Goal: Task Accomplishment & Management: Use online tool/utility

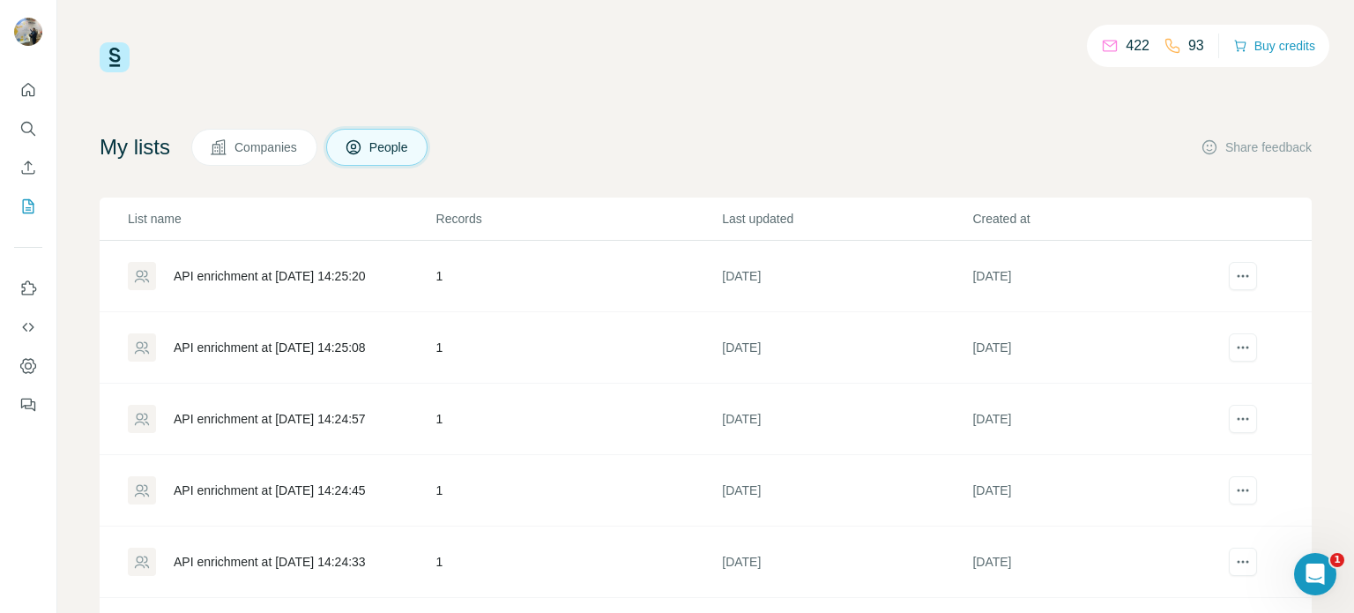
click at [1190, 45] on p "93" at bounding box center [1196, 45] width 16 height 21
click at [591, 122] on div "422 93 Buy credits My lists Companies People Share feedback List name Records L…" at bounding box center [706, 357] width 1212 height 631
click at [370, 139] on span "People" at bounding box center [389, 147] width 41 height 18
click at [1197, 41] on p "93" at bounding box center [1196, 45] width 16 height 21
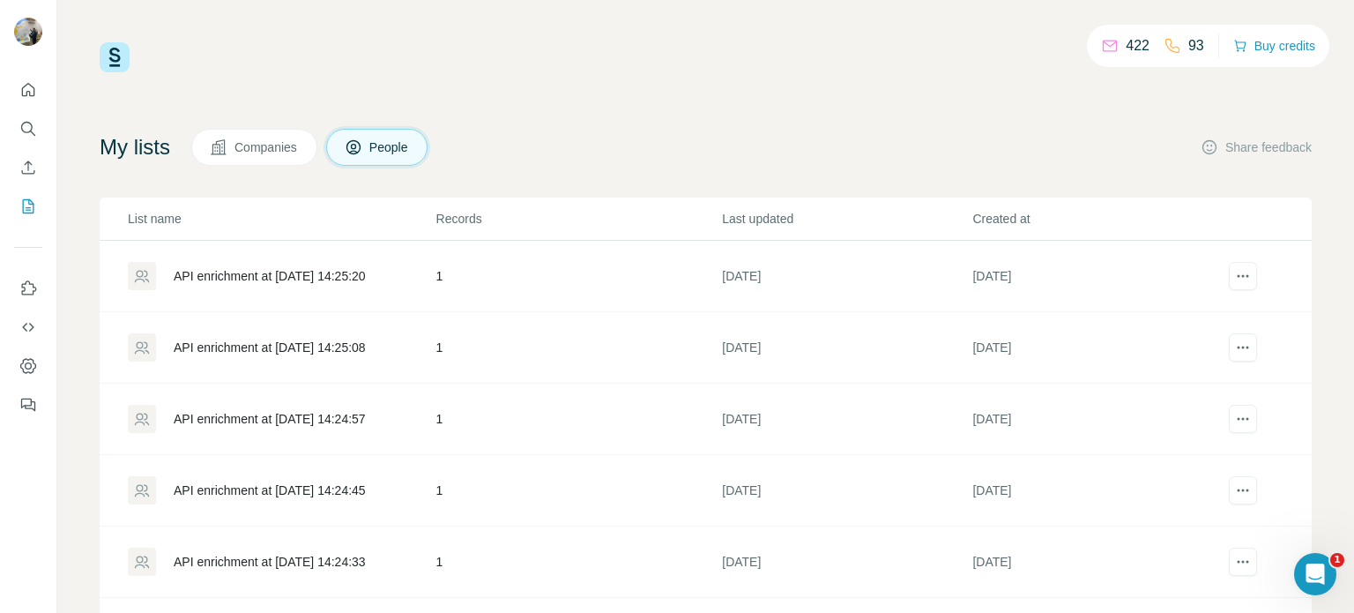
click at [1185, 47] on div "93" at bounding box center [1183, 45] width 41 height 21
click at [26, 127] on icon "Search" at bounding box center [28, 129] width 18 height 18
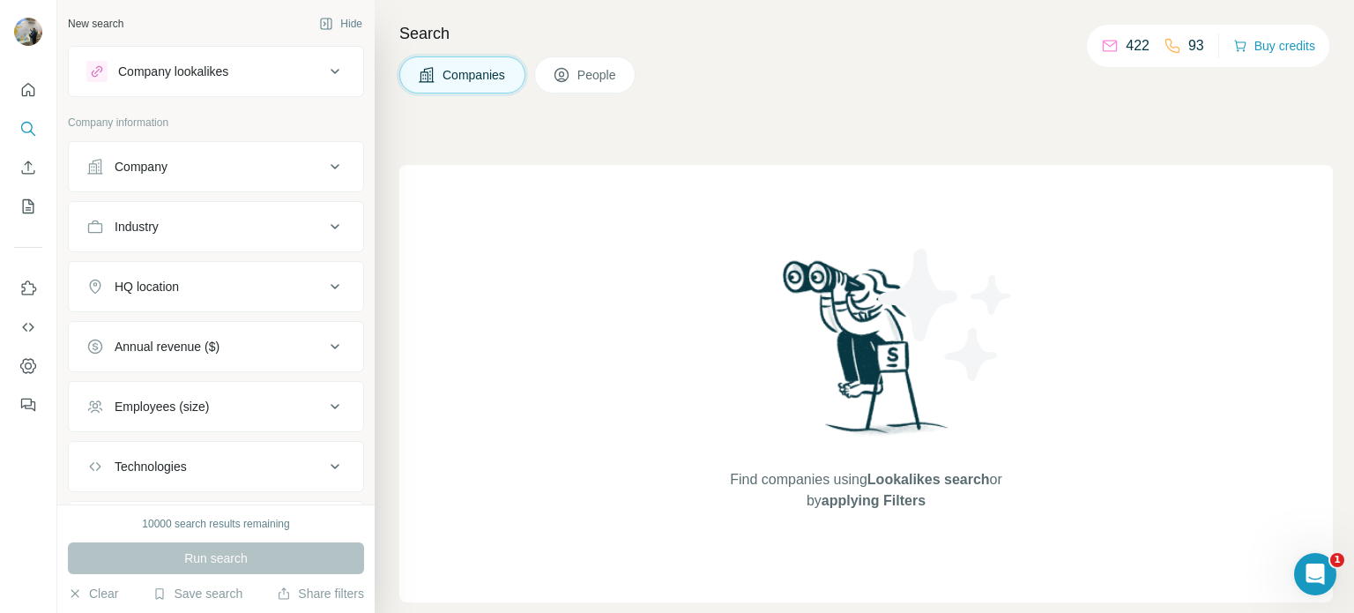
click at [589, 66] on span "People" at bounding box center [597, 75] width 41 height 18
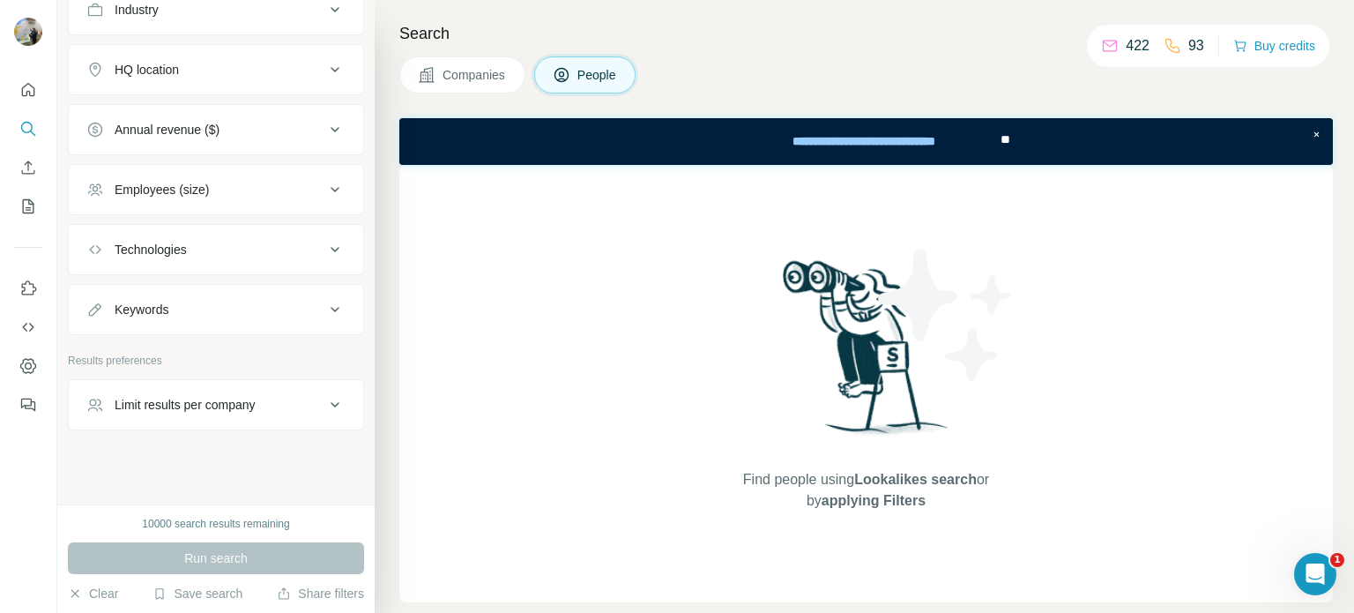
scroll to position [494, 0]
click at [276, 406] on div "Limit results per company" at bounding box center [205, 403] width 238 height 18
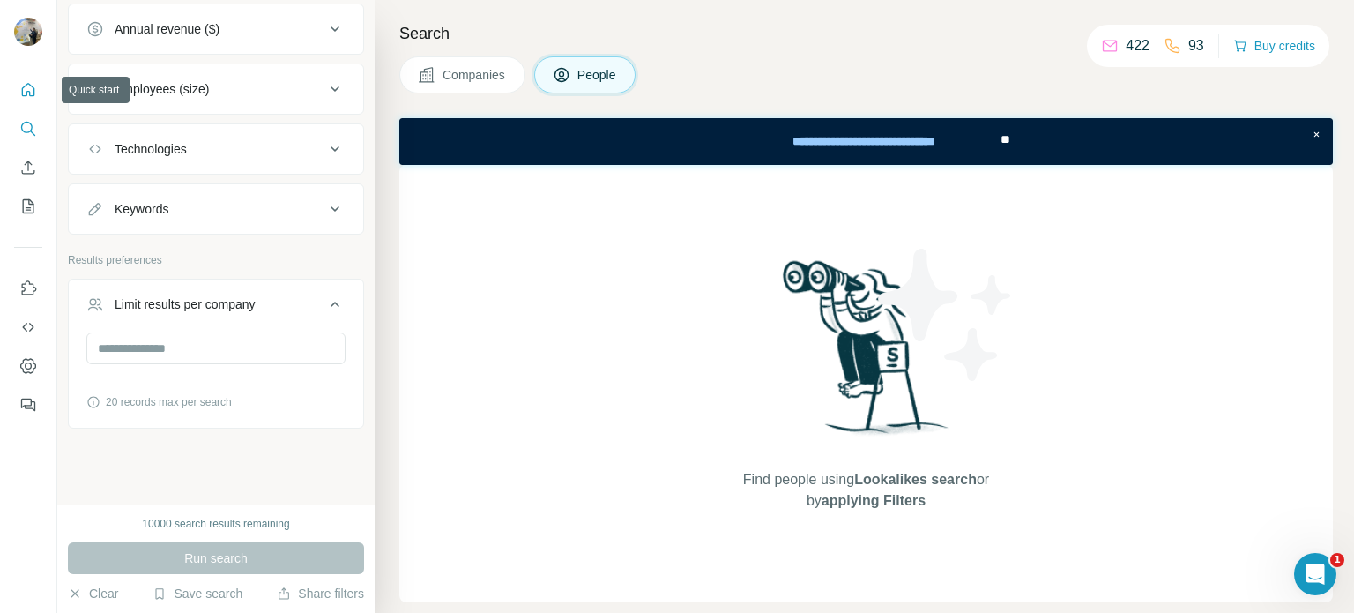
click at [19, 93] on icon "Quick start" at bounding box center [28, 90] width 18 height 18
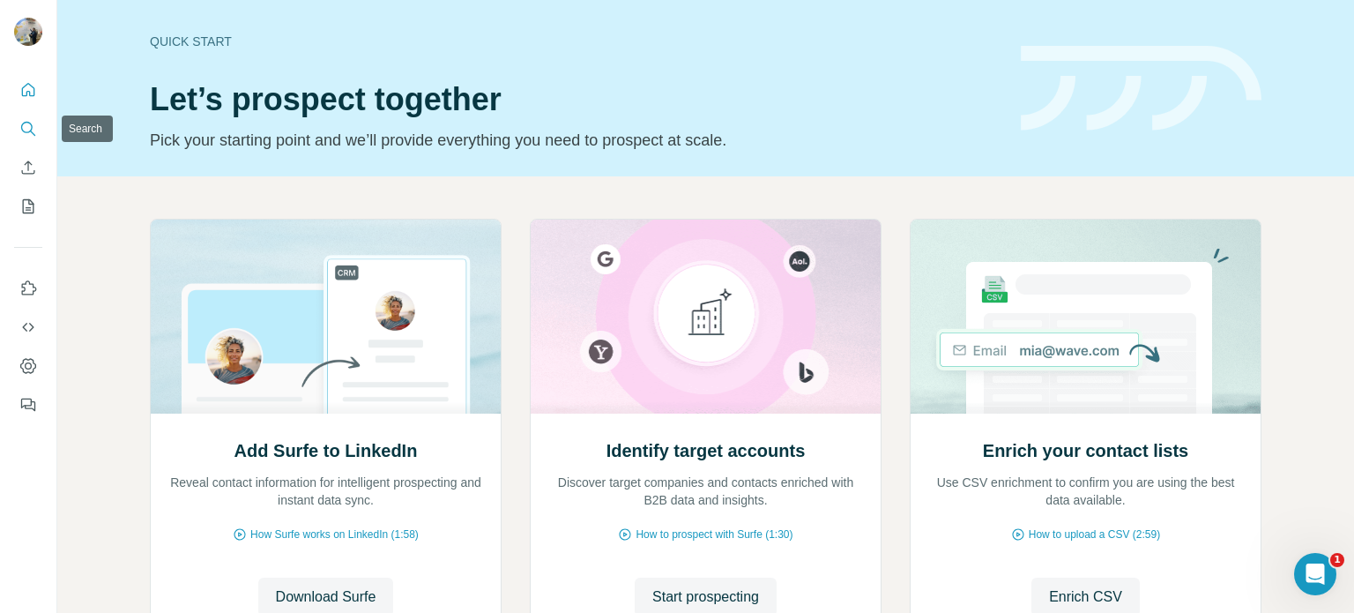
click at [25, 123] on icon "Search" at bounding box center [26, 127] width 11 height 11
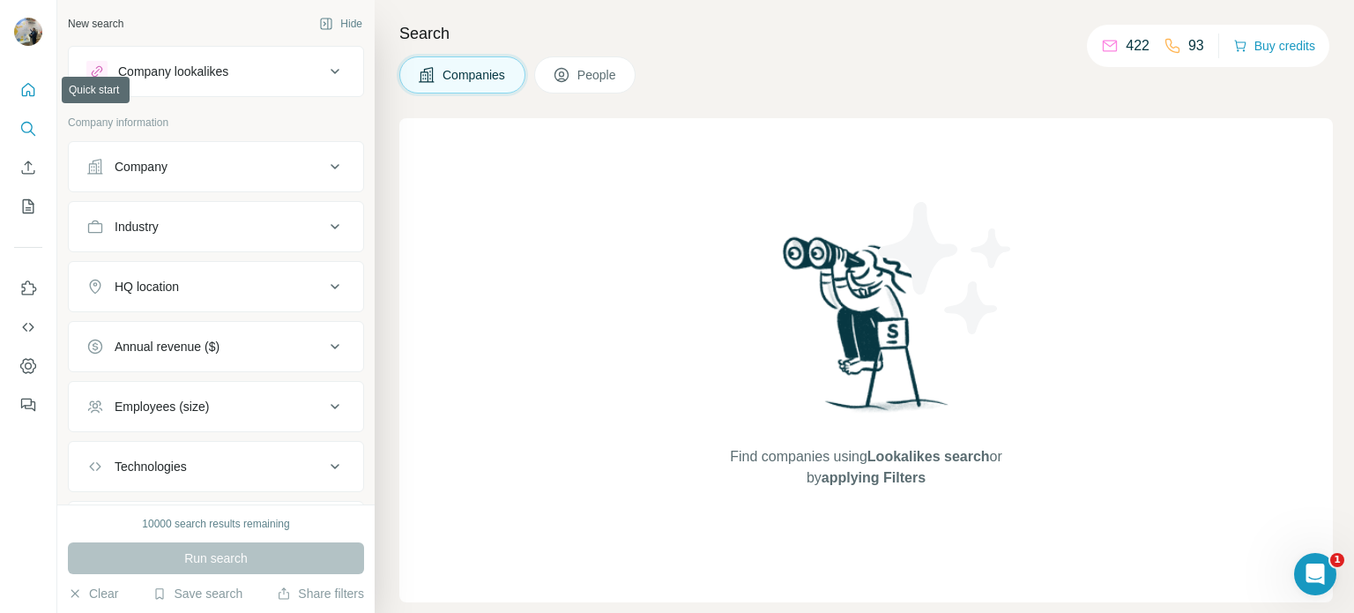
click at [28, 92] on icon "Quick start" at bounding box center [28, 90] width 18 height 18
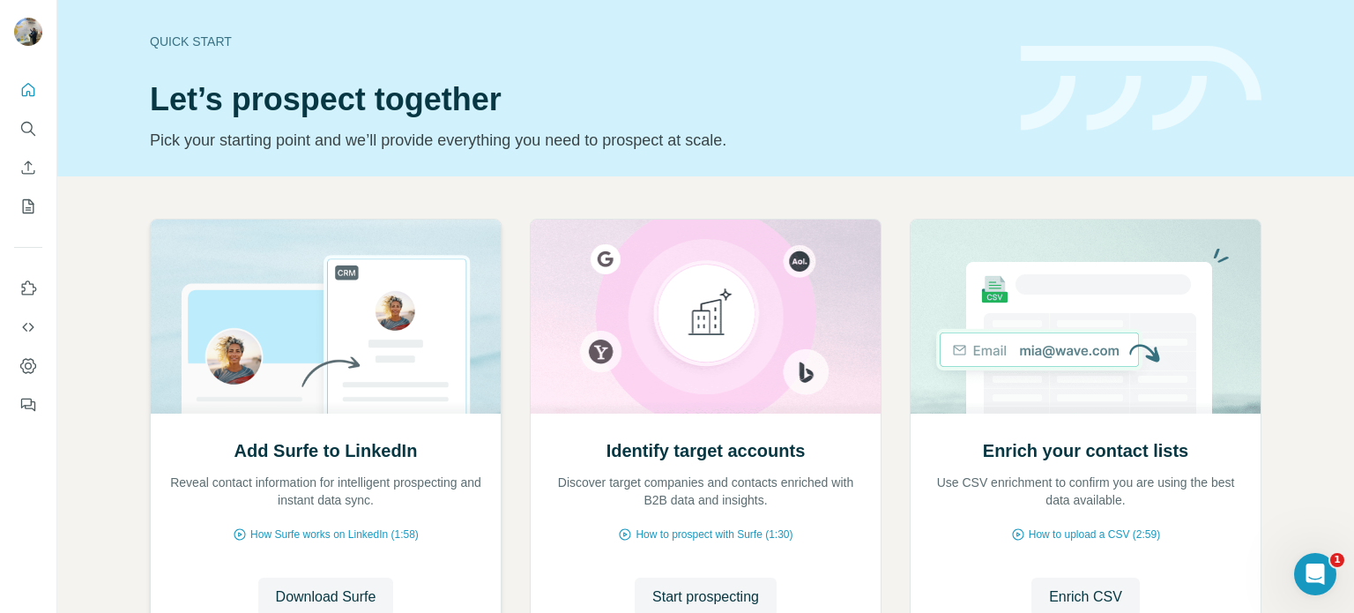
scroll to position [148, 0]
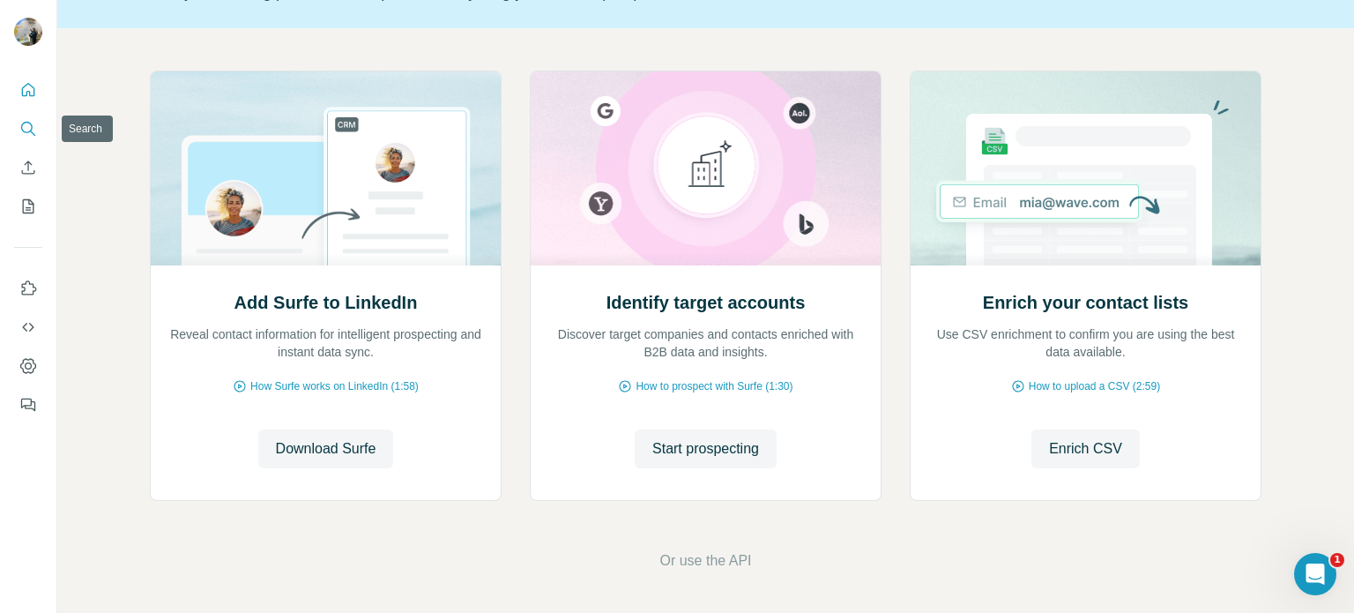
click at [28, 126] on icon "Search" at bounding box center [28, 129] width 18 height 18
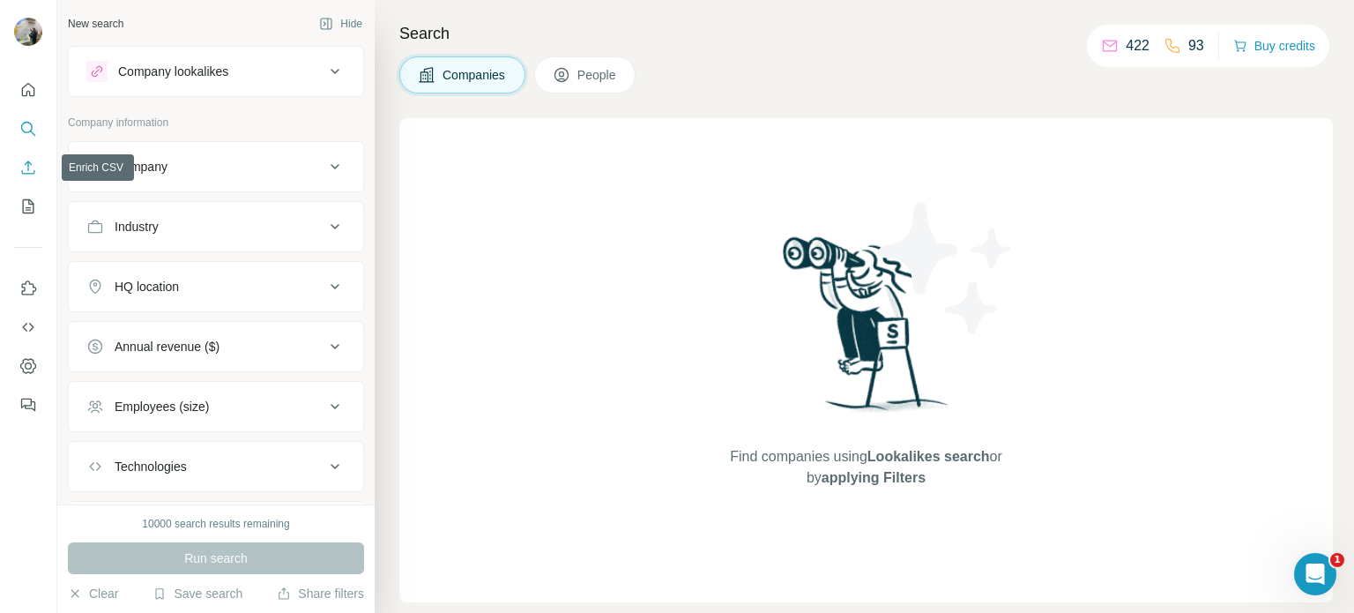
click at [32, 161] on icon "Enrich CSV" at bounding box center [28, 168] width 18 height 18
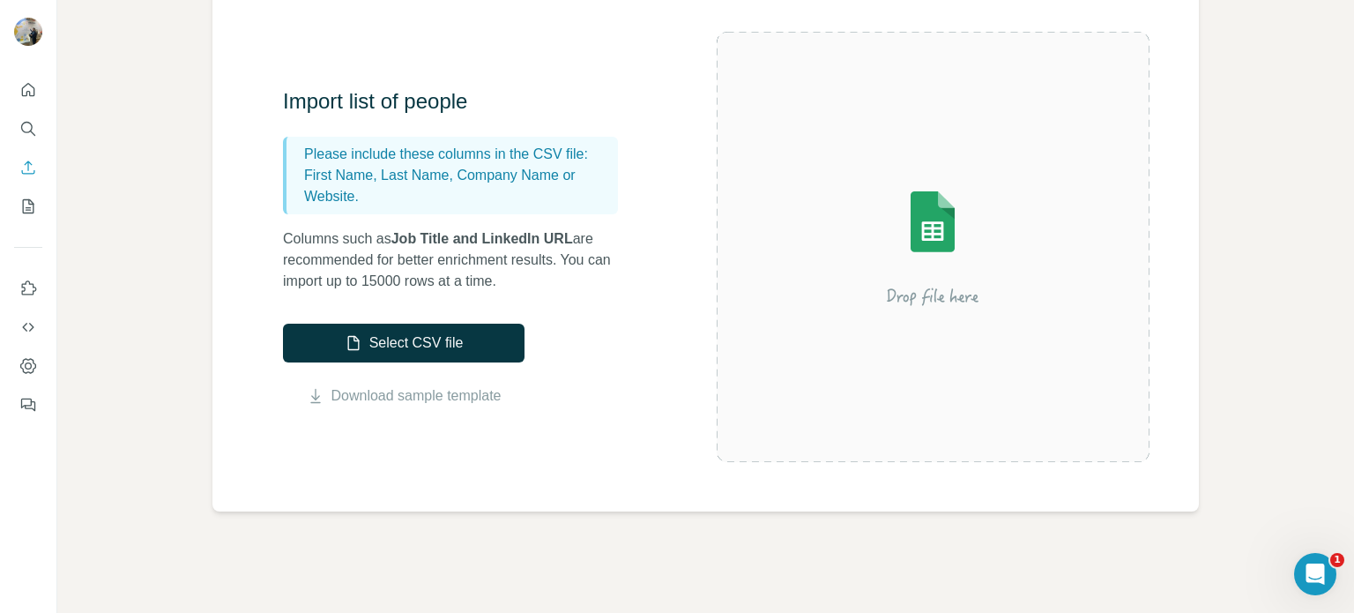
scroll to position [158, 0]
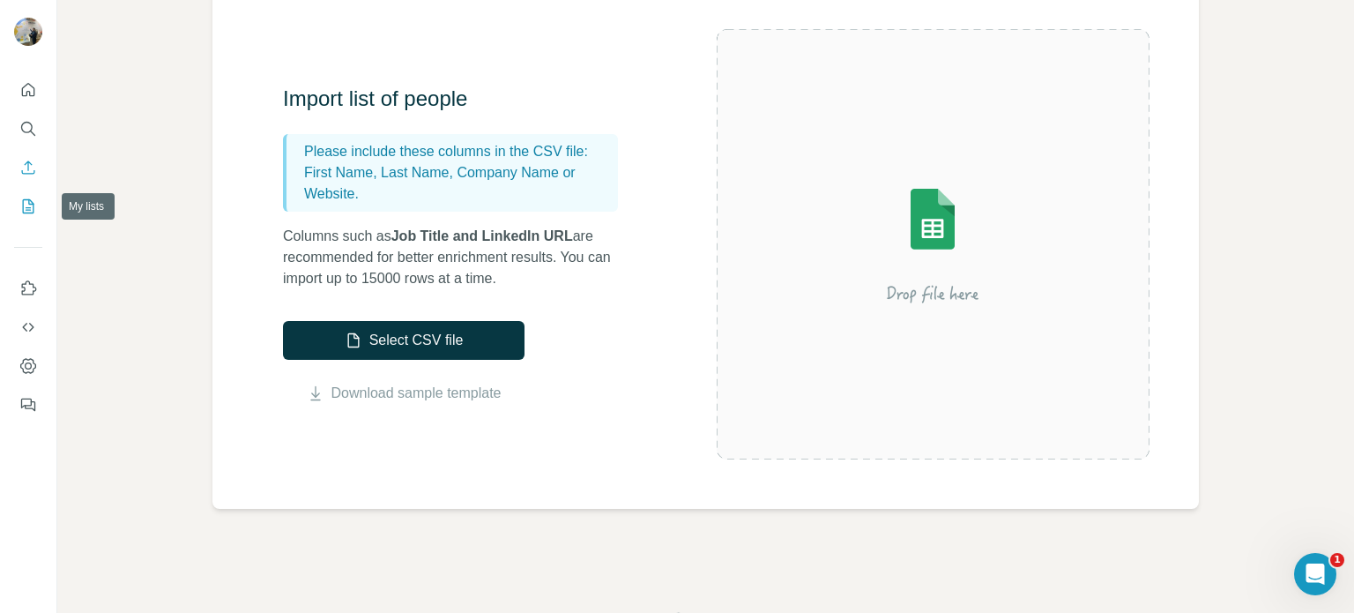
click at [14, 208] on button "My lists" at bounding box center [28, 206] width 28 height 32
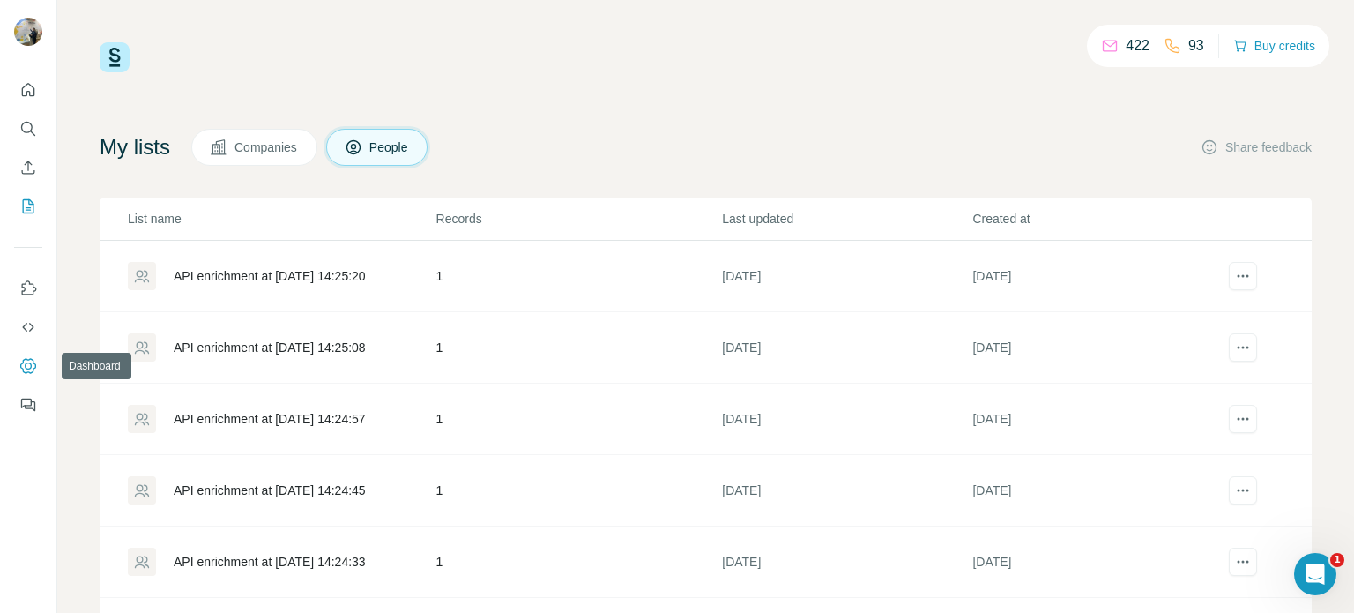
click at [23, 370] on icon "Dashboard" at bounding box center [28, 365] width 16 height 15
click at [426, 358] on div "API enrichment at [DATE] 14:25:08" at bounding box center [281, 347] width 307 height 28
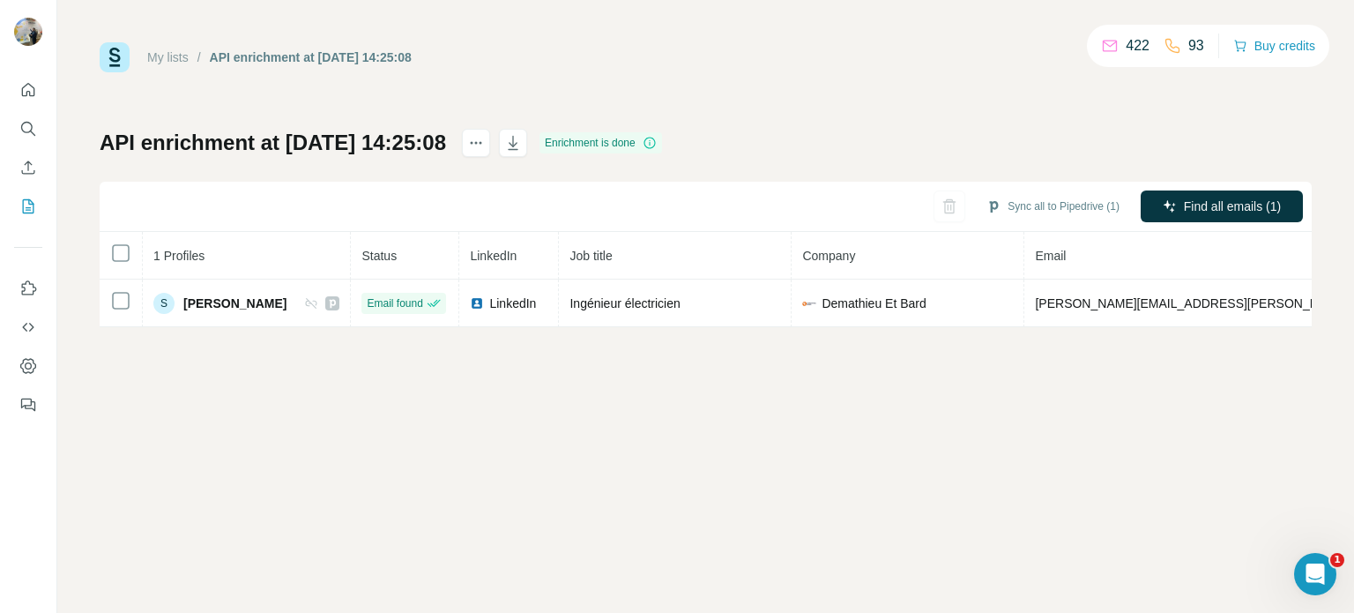
click at [426, 358] on div "My lists / API enrichment at [DATE] 14:25:08 422 93 Buy credits API enrichment …" at bounding box center [705, 306] width 1297 height 613
click at [15, 134] on button "Search" at bounding box center [28, 129] width 28 height 32
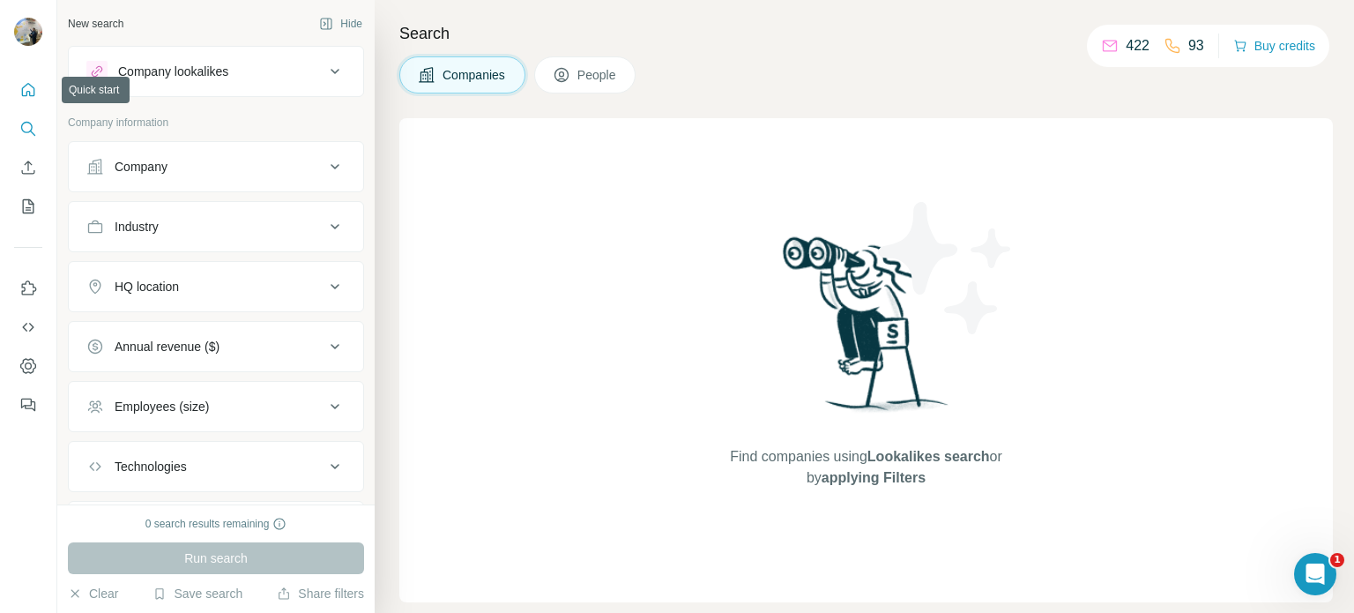
click at [20, 98] on icon "Quick start" at bounding box center [28, 90] width 18 height 18
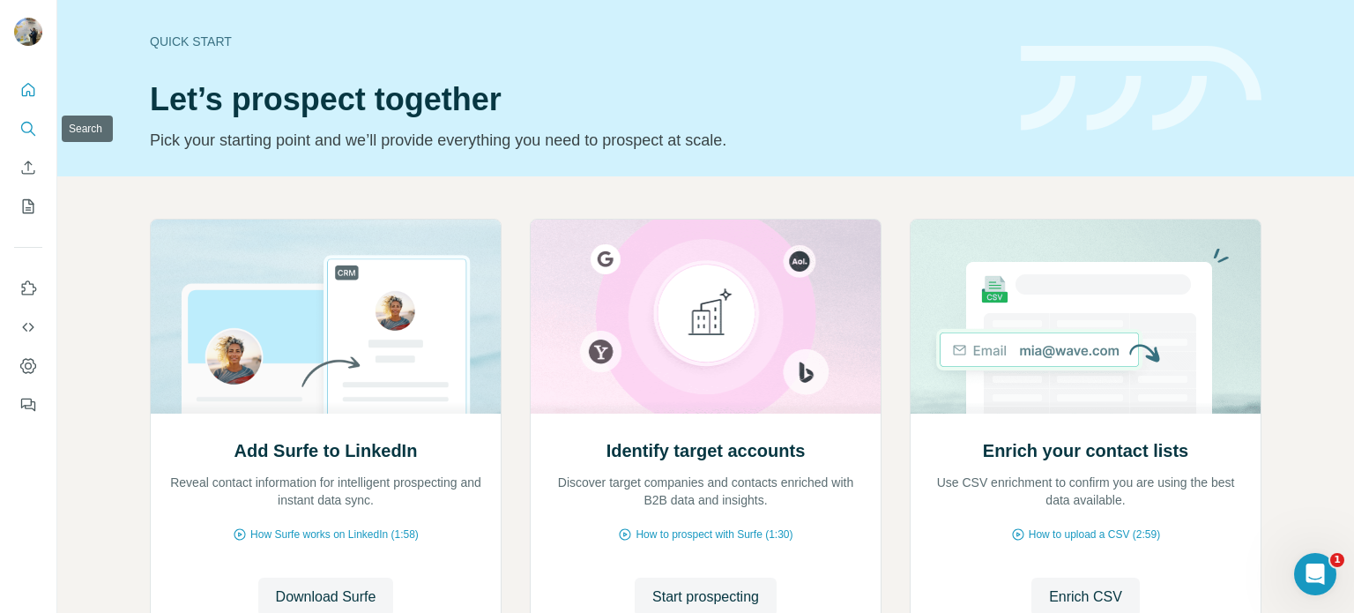
click at [39, 128] on button "Search" at bounding box center [28, 129] width 28 height 32
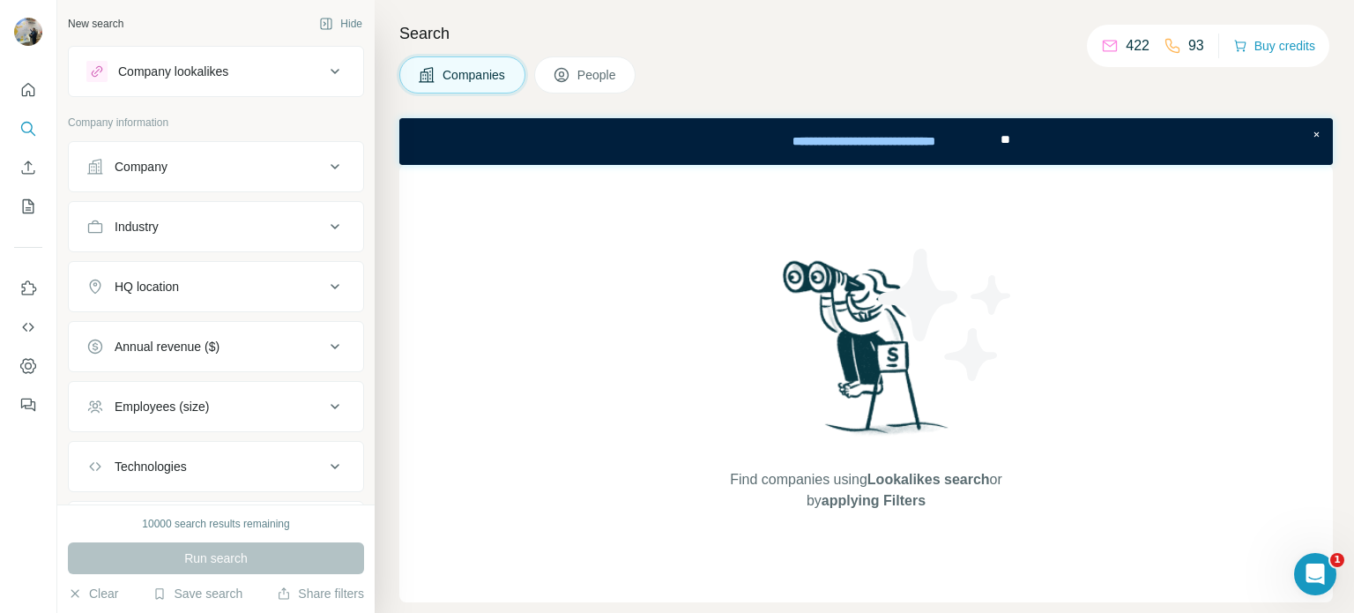
click at [259, 517] on div "10000 search results remaining" at bounding box center [215, 524] width 147 height 16
click at [603, 70] on span "People" at bounding box center [597, 75] width 41 height 18
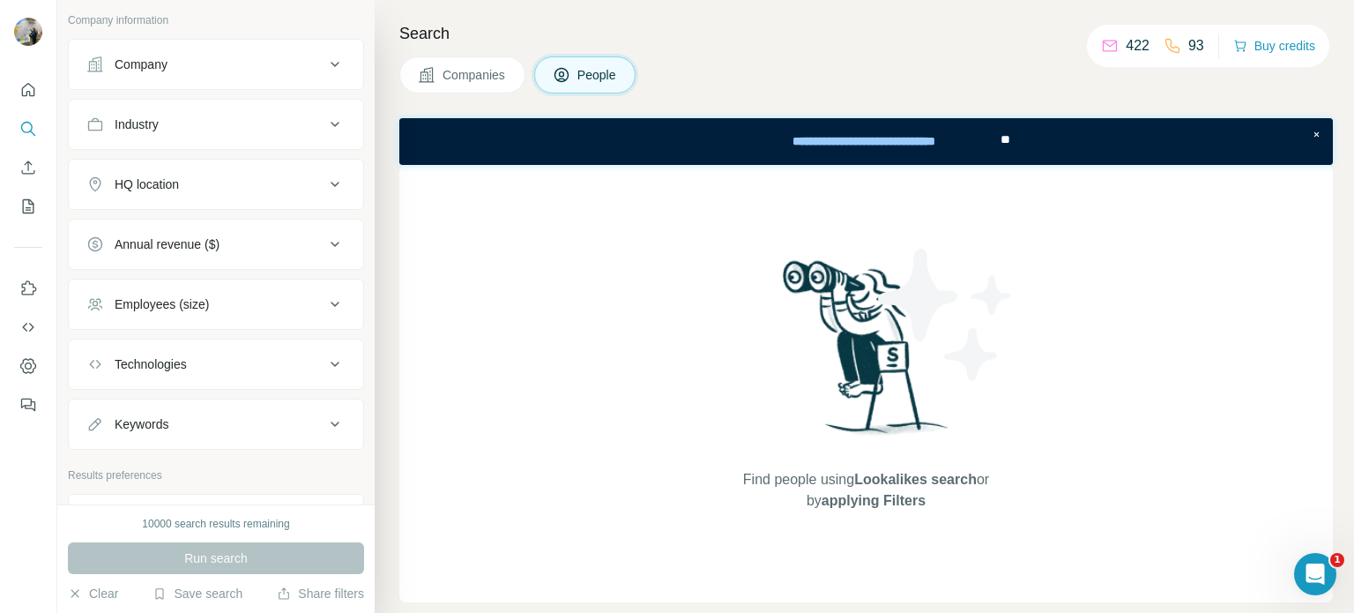
scroll to position [494, 0]
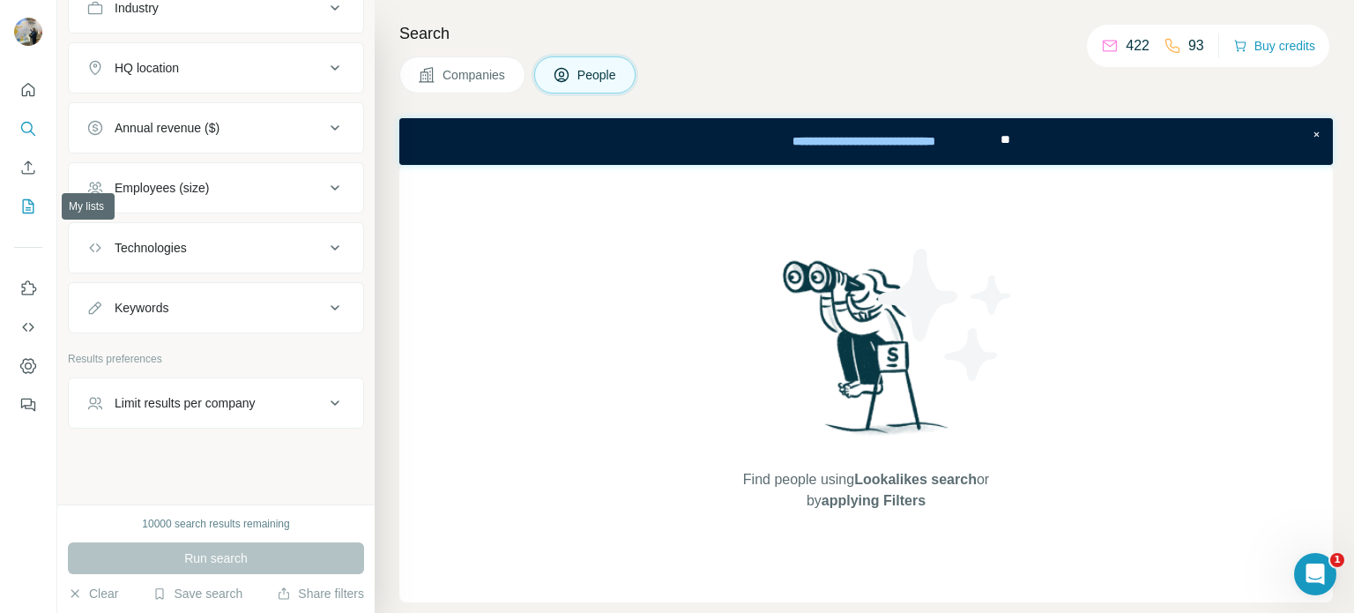
click at [18, 211] on button "My lists" at bounding box center [28, 206] width 28 height 32
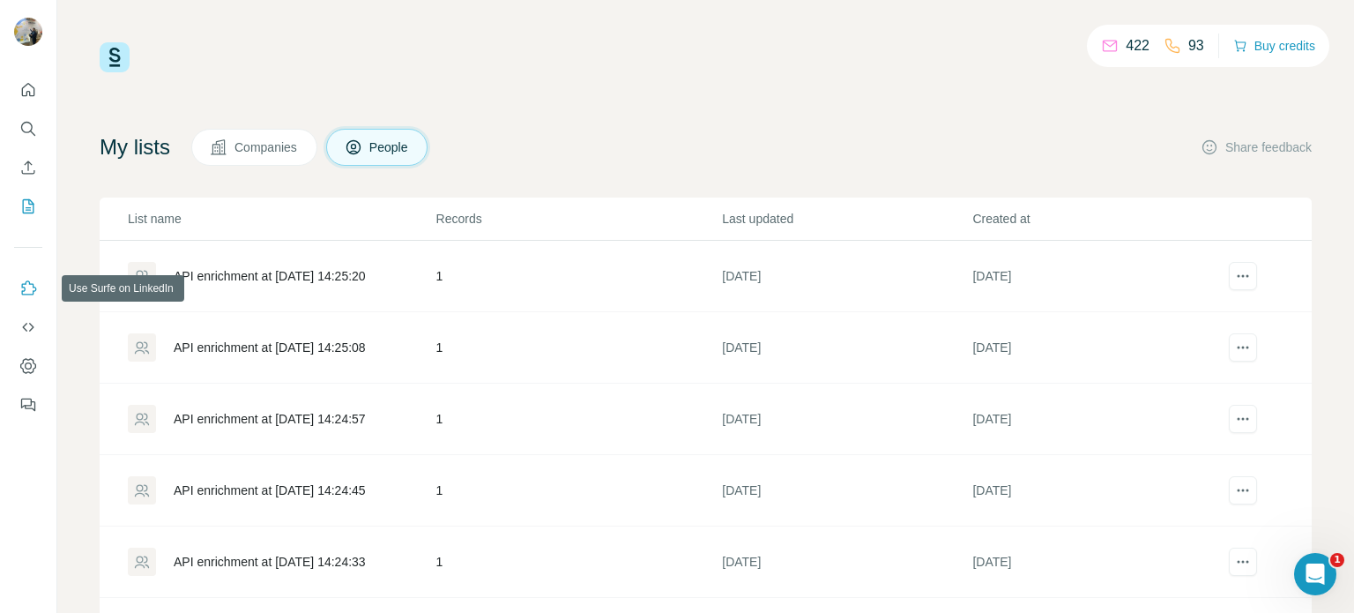
click at [21, 295] on icon "Use Surfe on LinkedIn" at bounding box center [28, 288] width 18 height 18
click at [32, 274] on button "Use Surfe on LinkedIn" at bounding box center [28, 288] width 28 height 32
click at [28, 137] on icon "Search" at bounding box center [28, 129] width 18 height 18
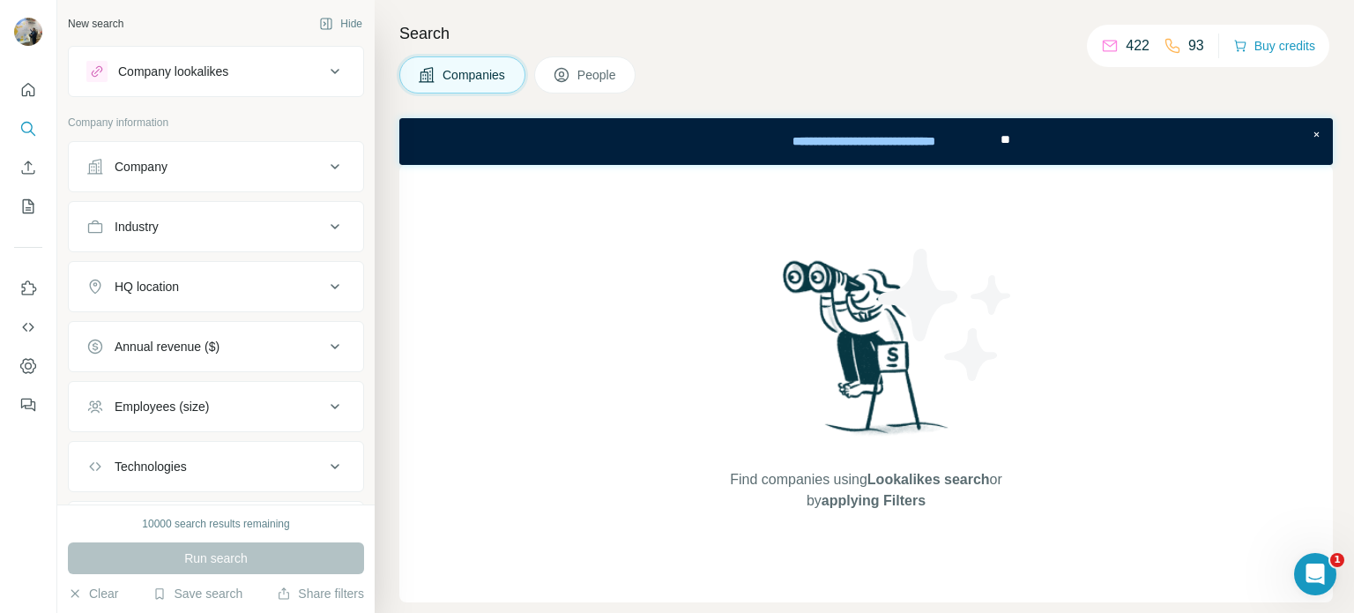
click at [561, 63] on button "People" at bounding box center [585, 74] width 102 height 37
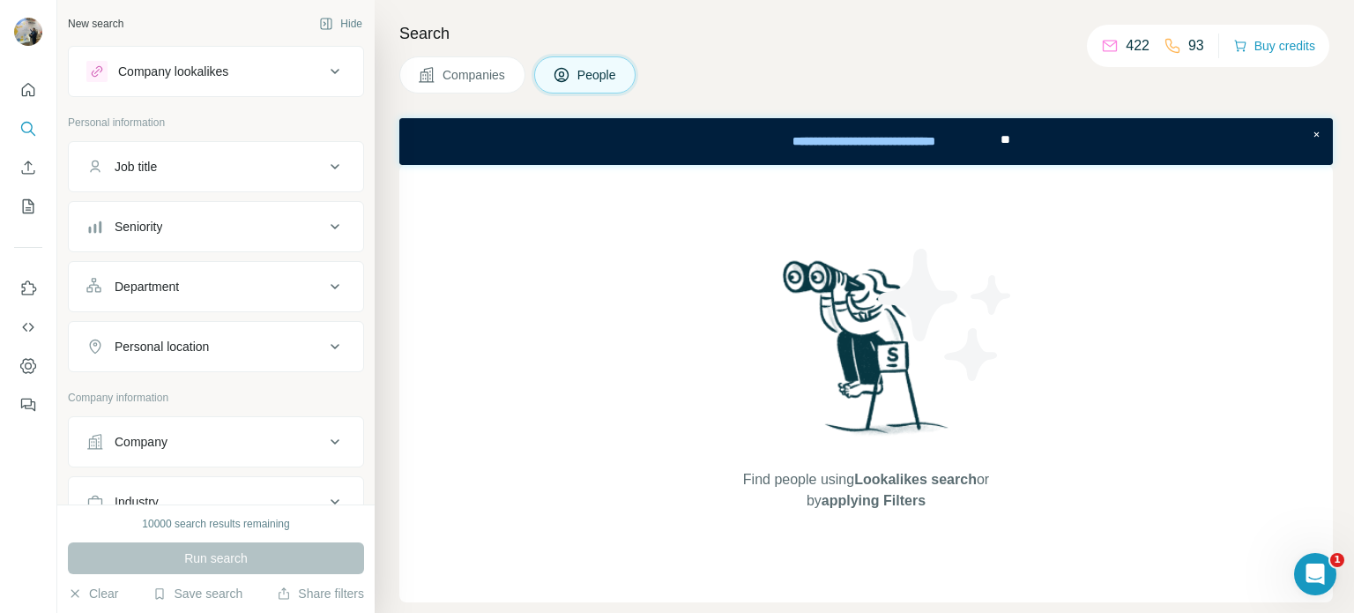
click at [145, 76] on div "Company lookalikes" at bounding box center [173, 72] width 110 height 18
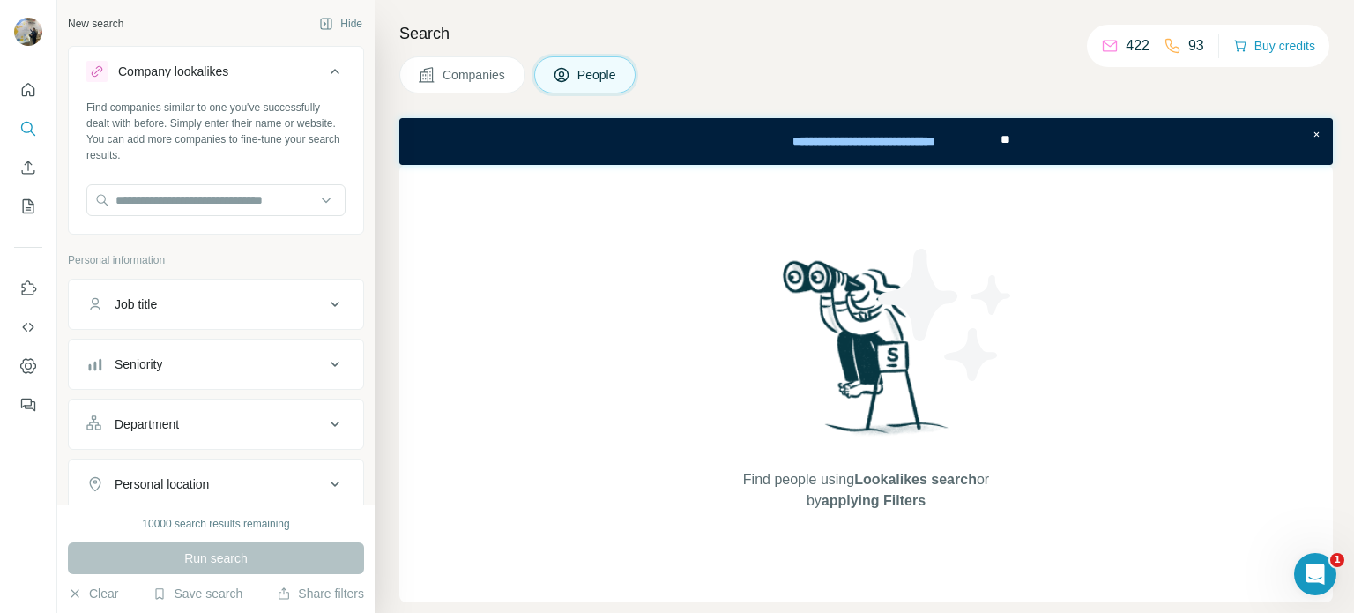
click at [145, 76] on div "Company lookalikes" at bounding box center [173, 72] width 110 height 18
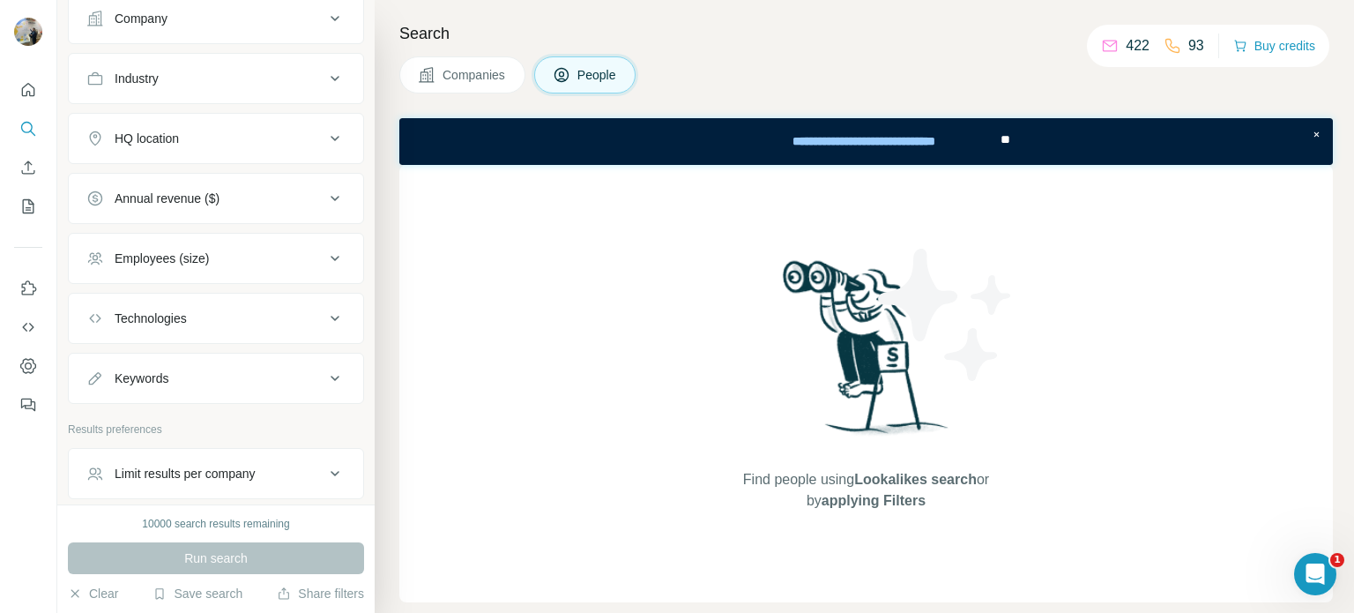
scroll to position [494, 0]
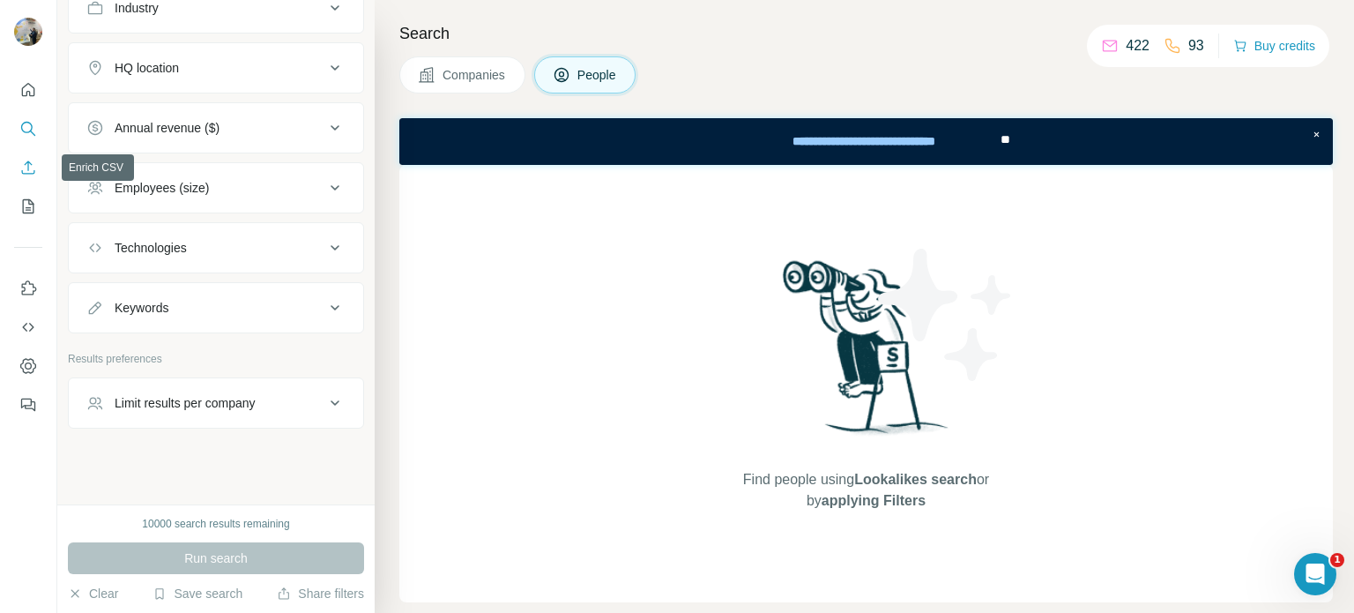
click at [33, 171] on icon "Enrich CSV" at bounding box center [28, 168] width 18 height 18
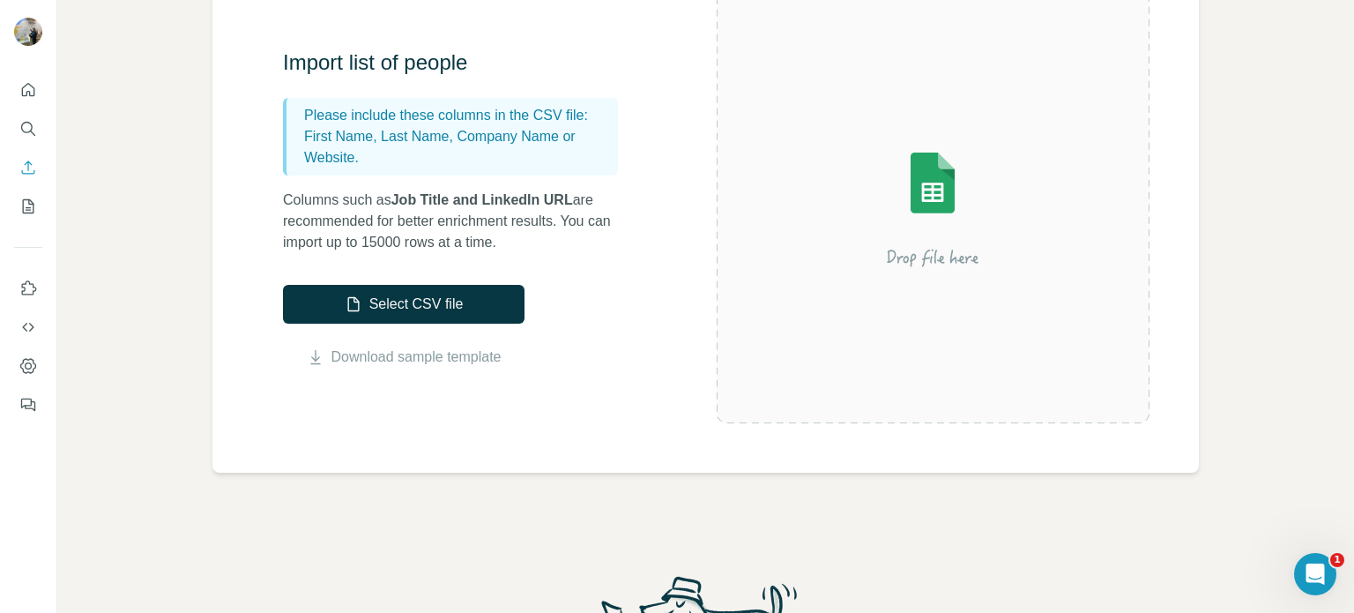
scroll to position [194, 0]
click at [375, 308] on button "Select CSV file" at bounding box center [404, 304] width 242 height 39
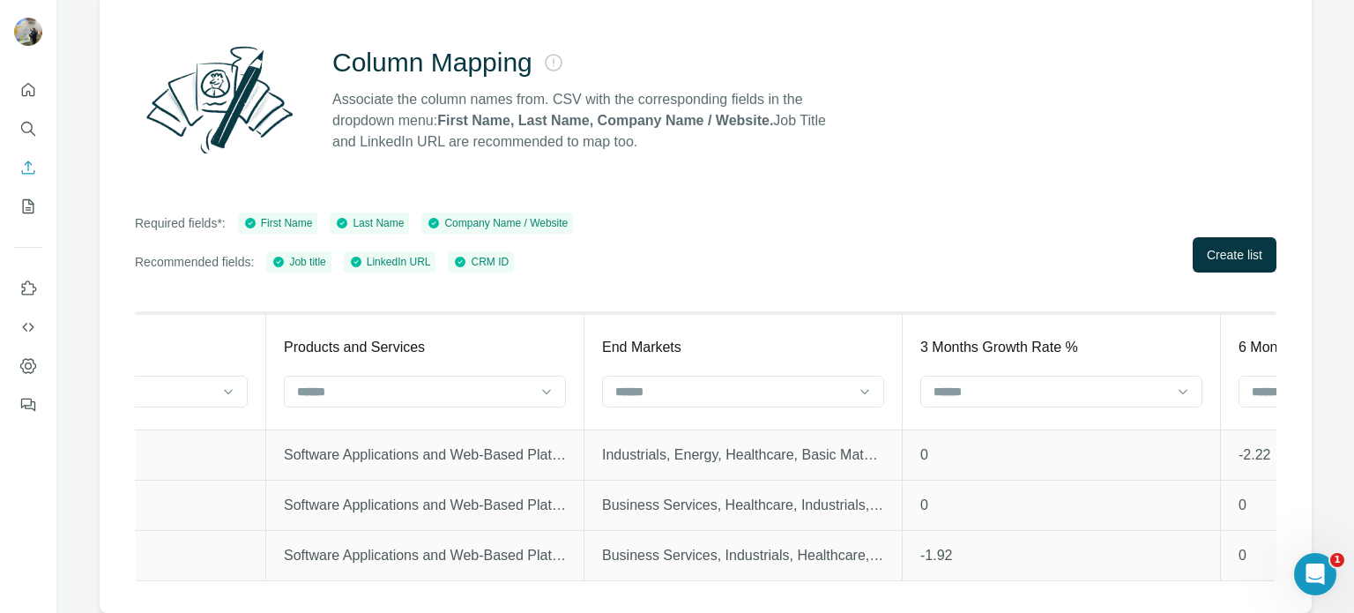
scroll to position [0, 5932]
